Goal: Information Seeking & Learning: Stay updated

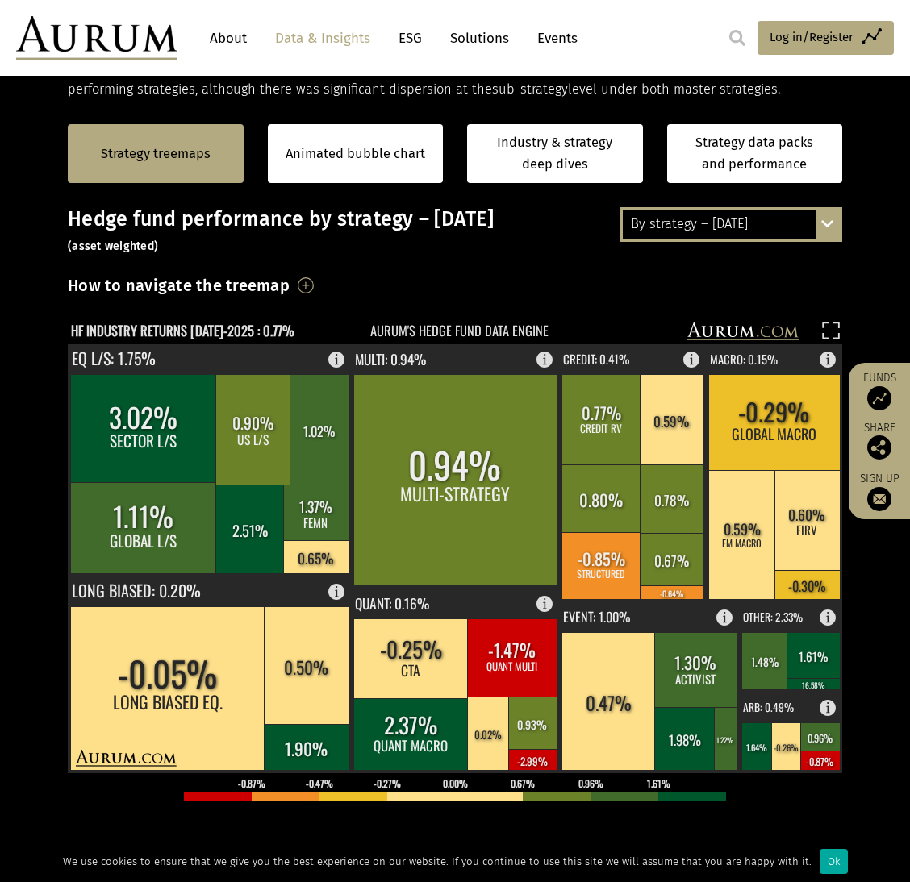
scroll to position [304, 0]
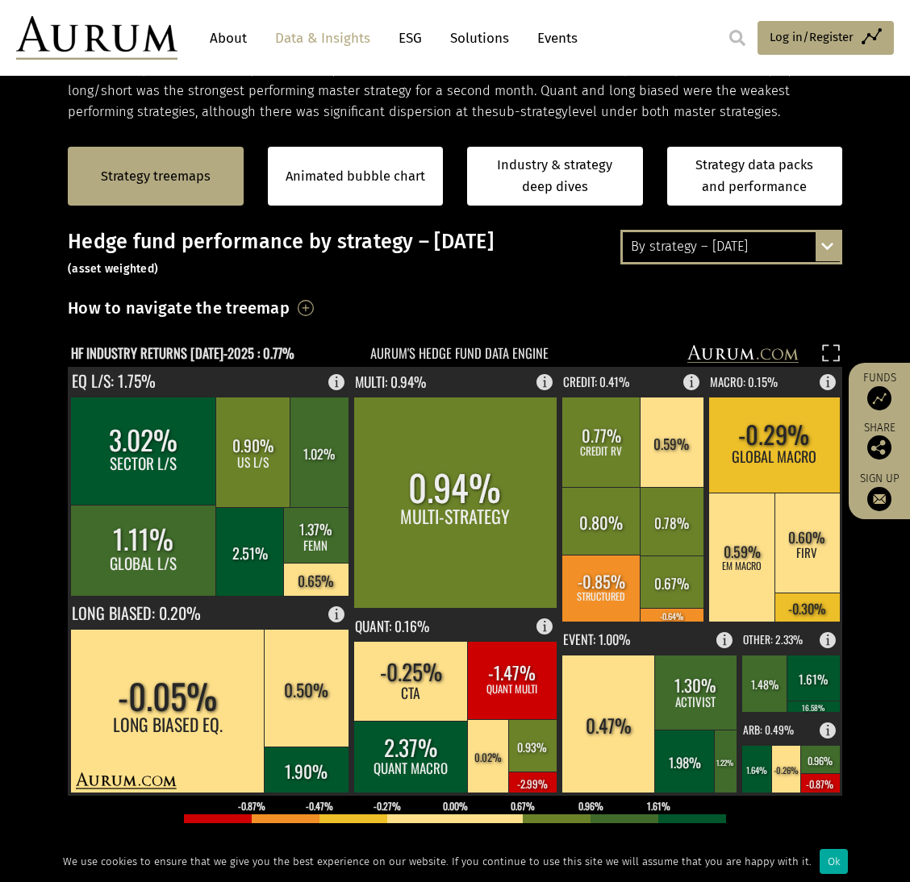
click at [746, 242] on div "By strategy – [DATE]" at bounding box center [731, 246] width 217 height 29
click at [729, 258] on div "By strategy – [DATE]" at bounding box center [731, 246] width 217 height 29
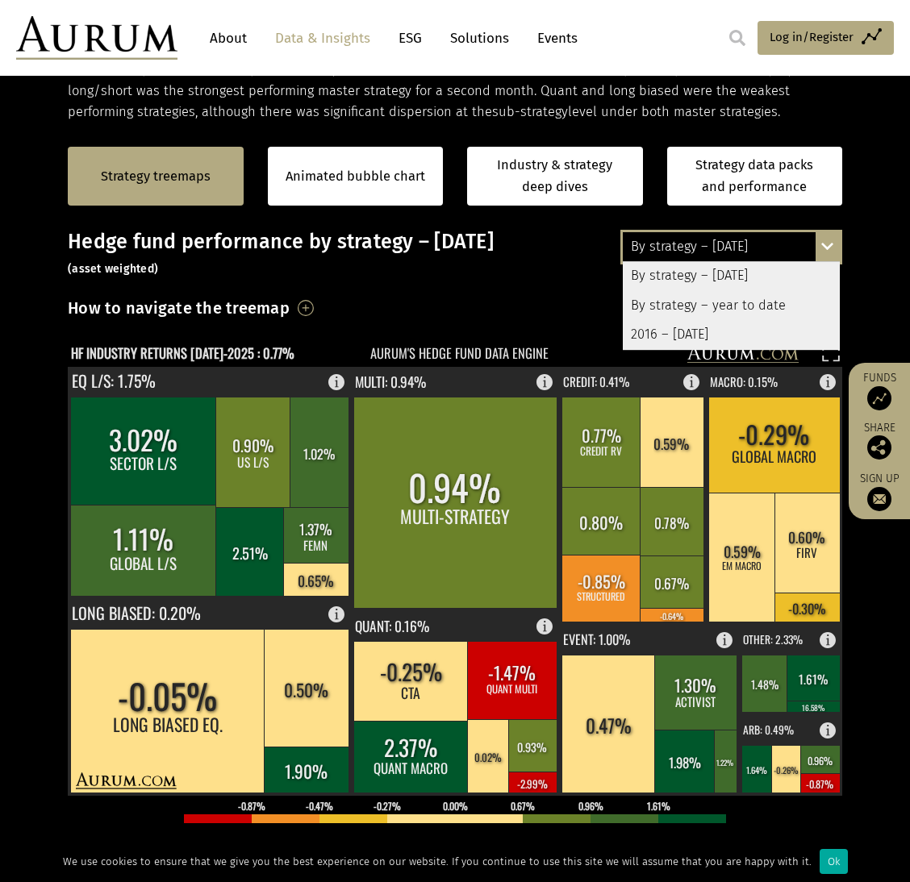
click at [730, 306] on div "By strategy – year to date" at bounding box center [731, 305] width 217 height 29
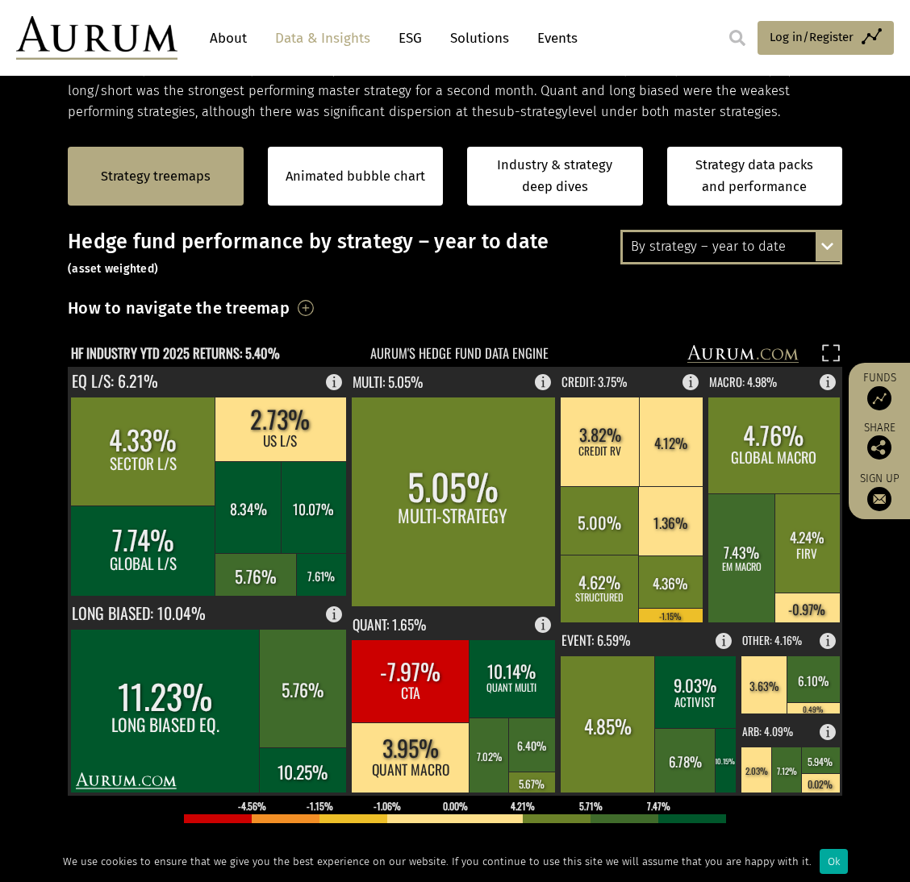
click at [712, 241] on div "By strategy – year to date" at bounding box center [731, 246] width 217 height 29
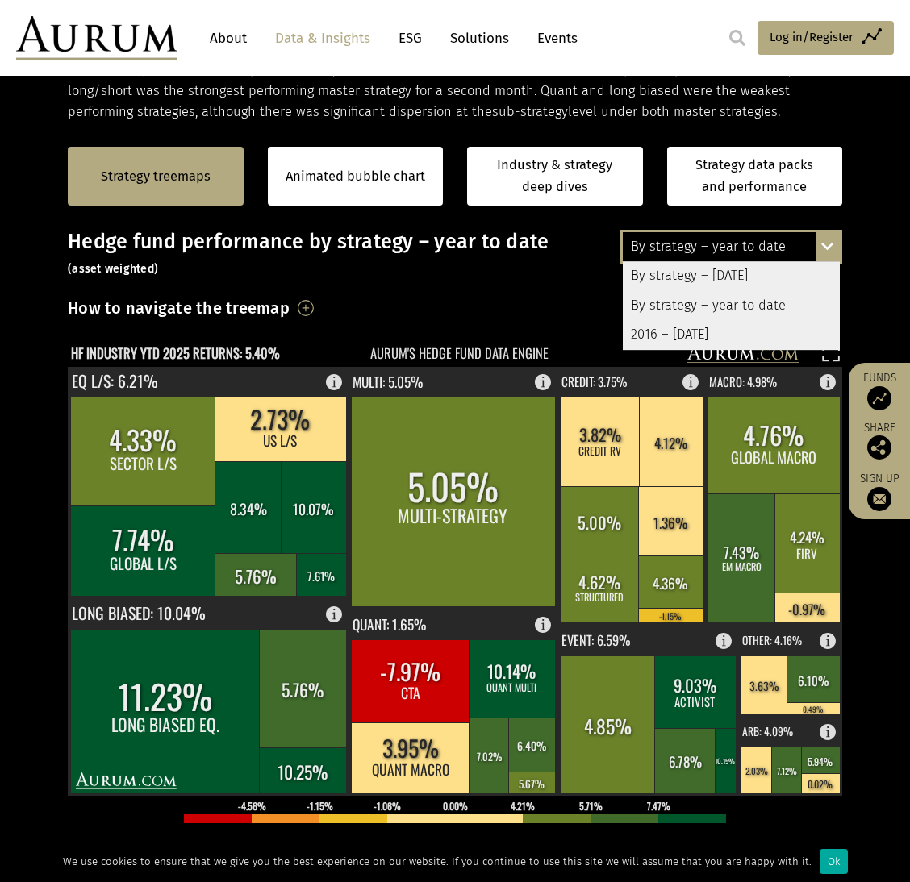
click at [694, 335] on div "2016 – [DATE]" at bounding box center [731, 334] width 217 height 29
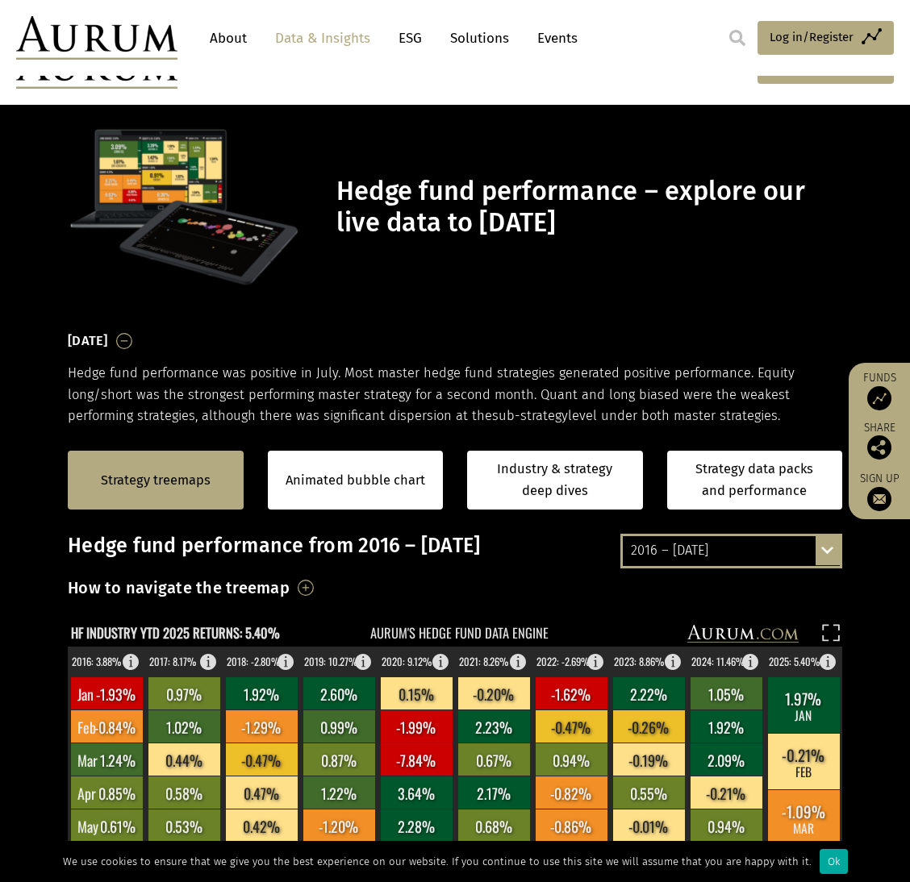
scroll to position [304, 0]
